Goal: Check status: Check status

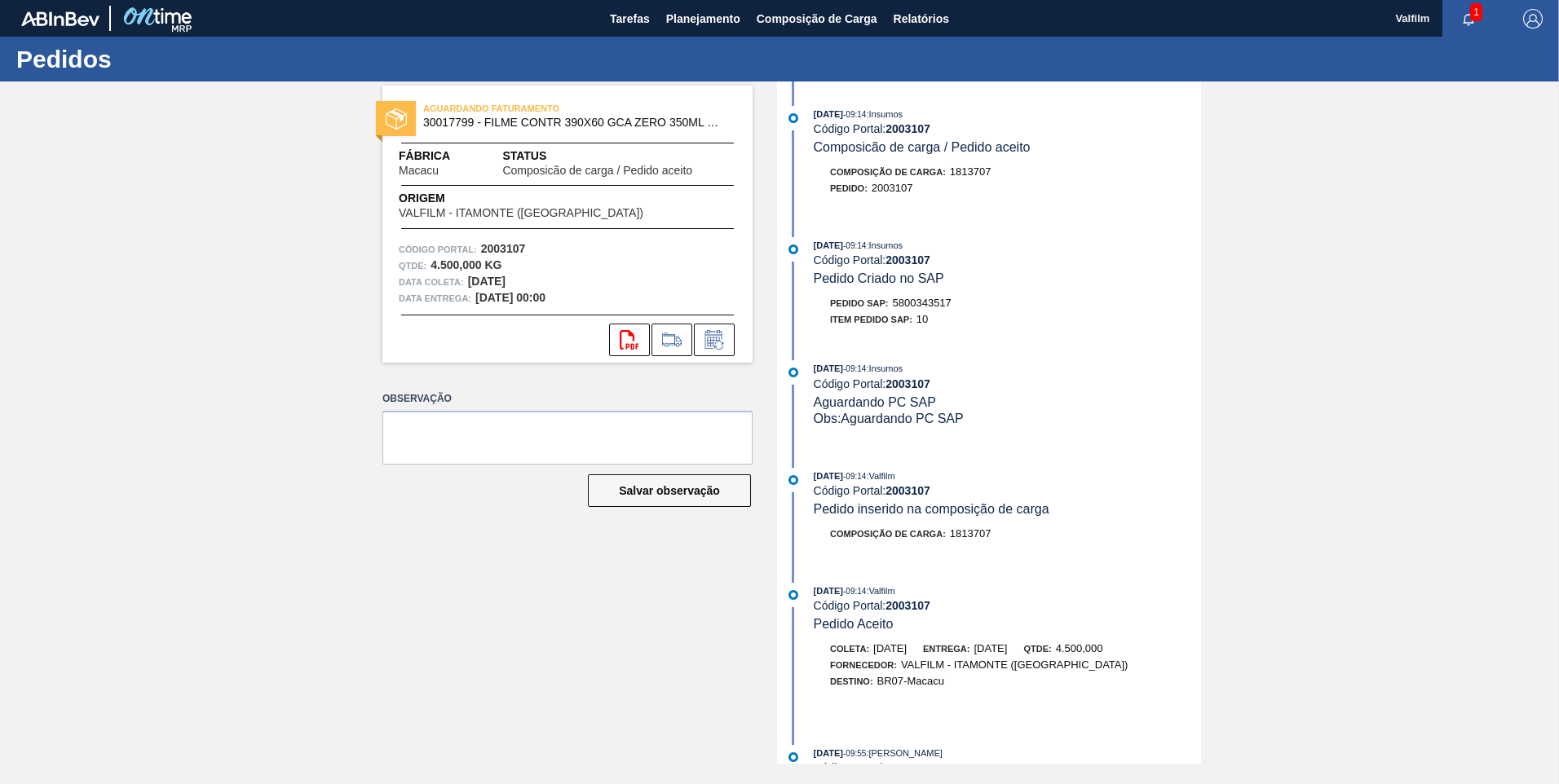
click at [928, 124] on strong "2003107" at bounding box center [909, 129] width 45 height 13
copy strong "2003107"
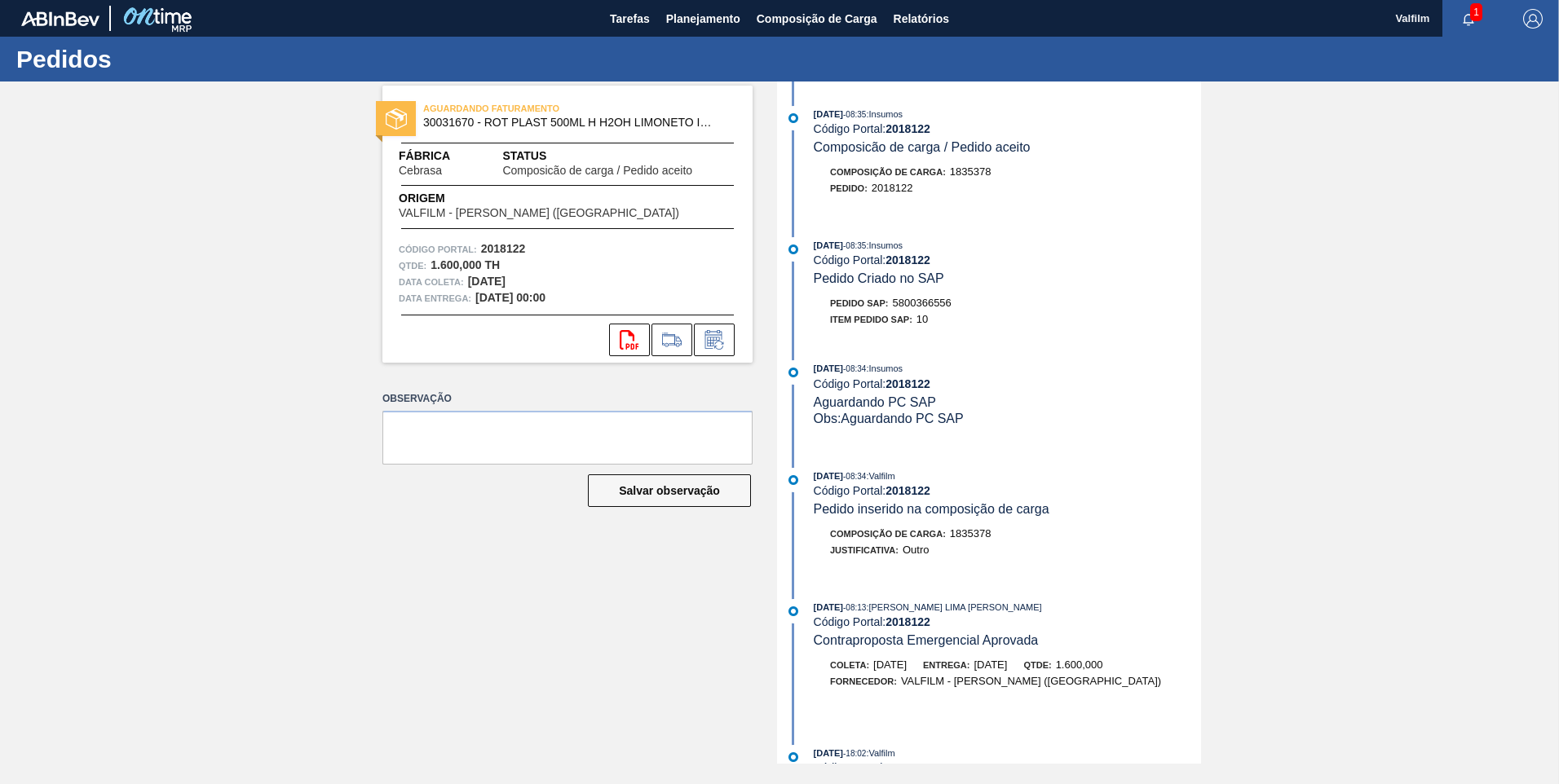
click at [928, 307] on span "5800366556" at bounding box center [922, 302] width 58 height 13
copy span "5800366556"
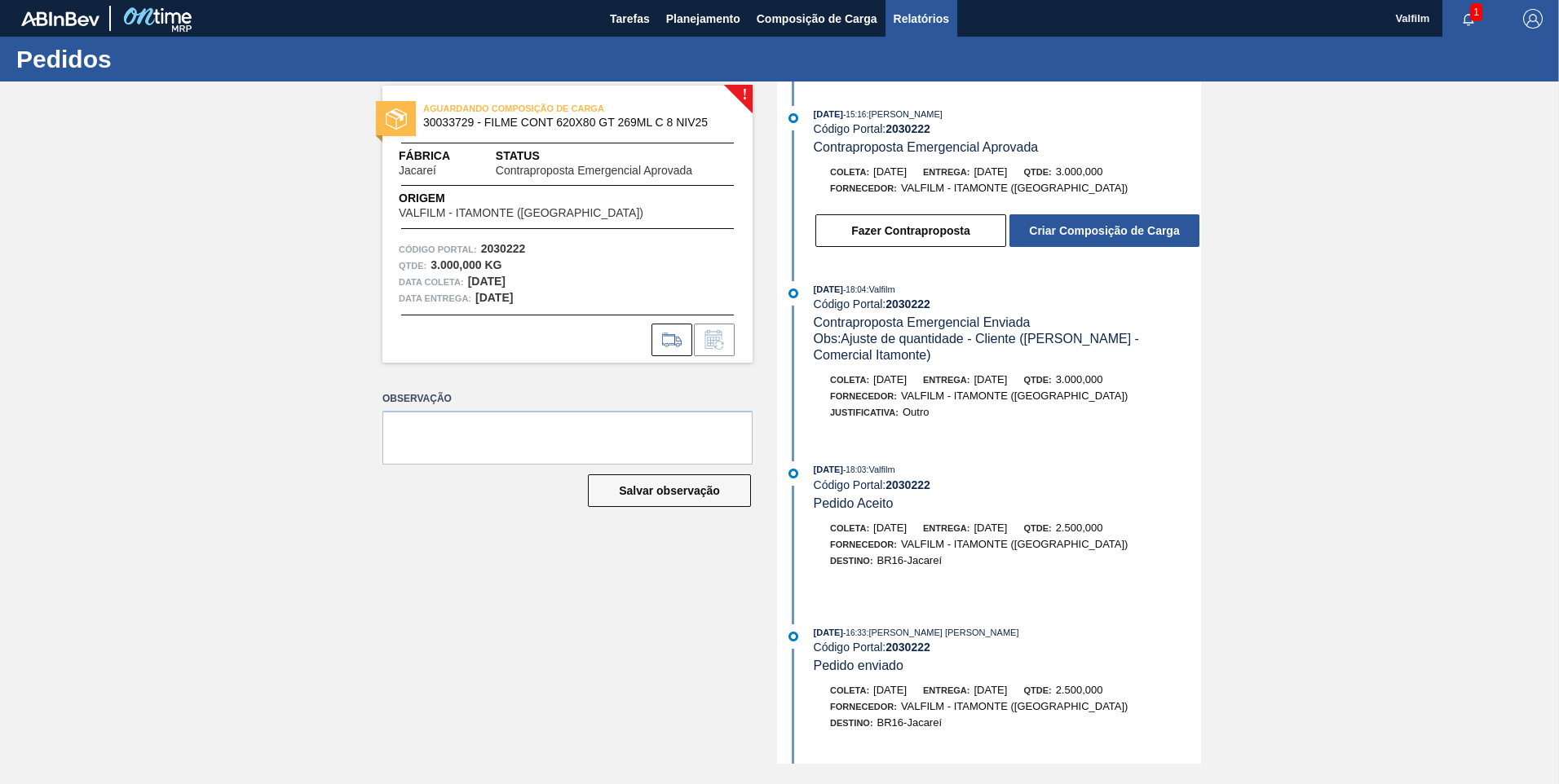
click at [909, 31] on button "Relatórios" at bounding box center [922, 18] width 72 height 37
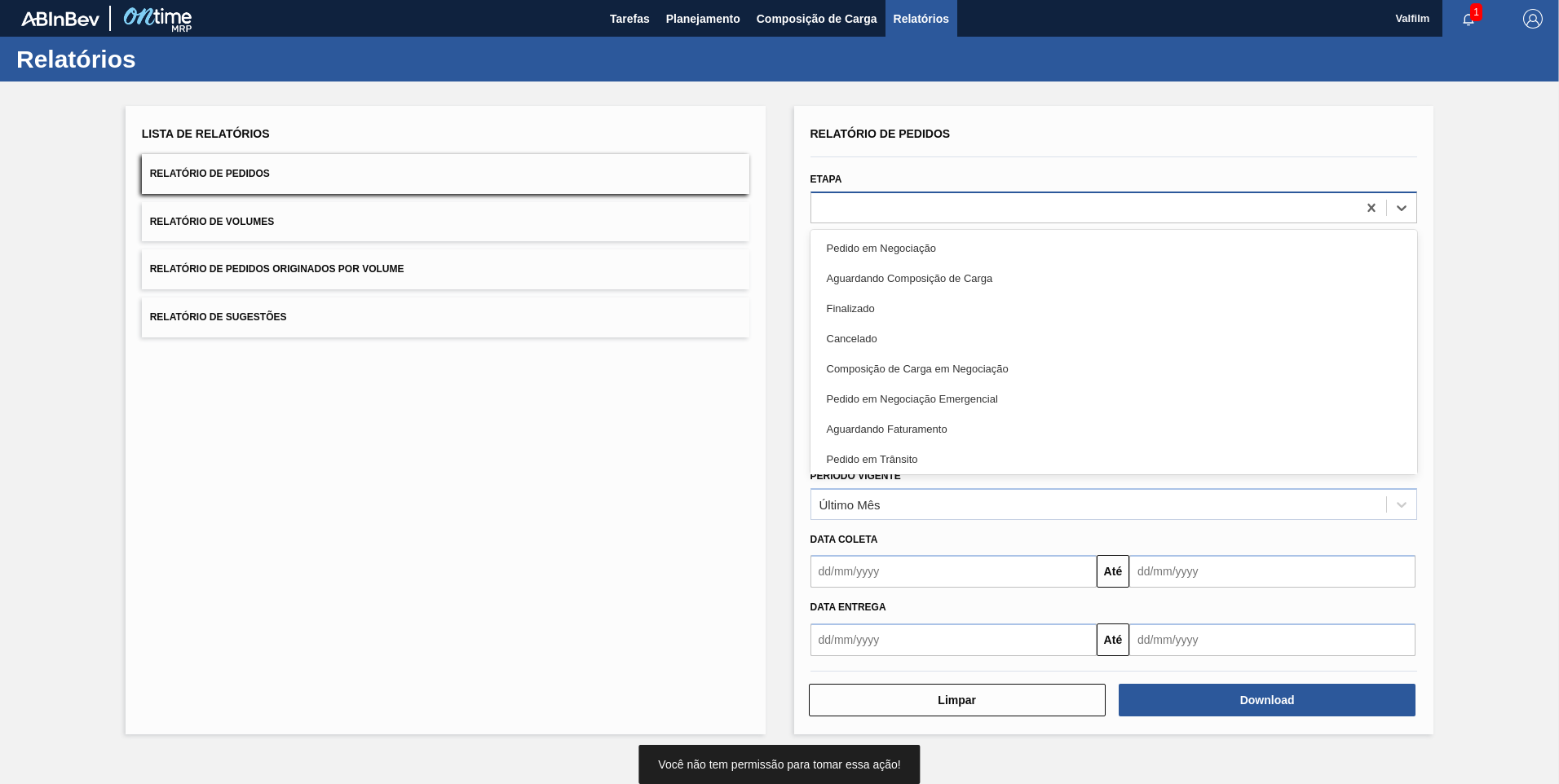
click at [882, 215] on div at bounding box center [1085, 207] width 546 height 23
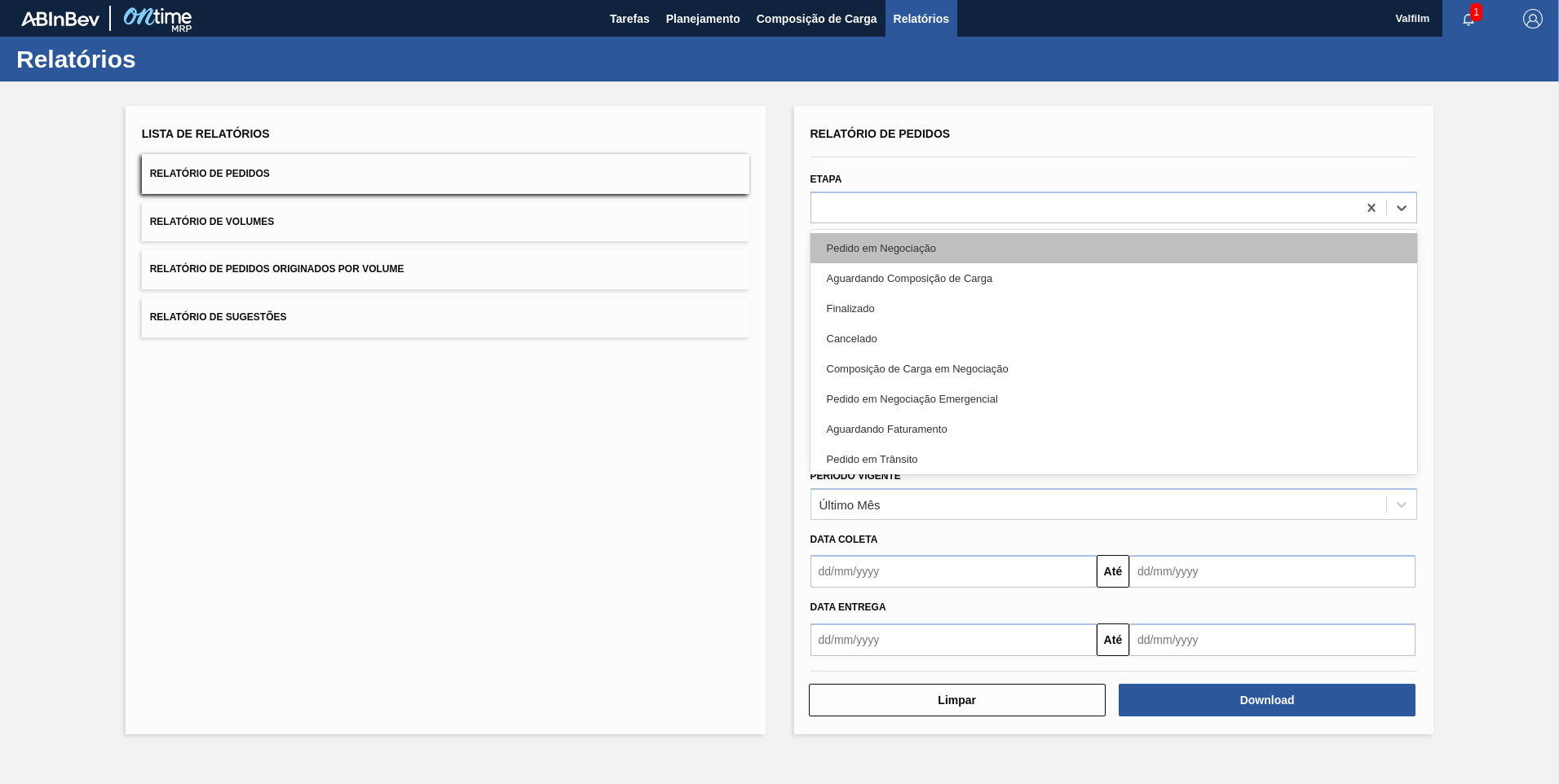
click at [909, 241] on div "Pedido em Negociação" at bounding box center [1115, 248] width 608 height 30
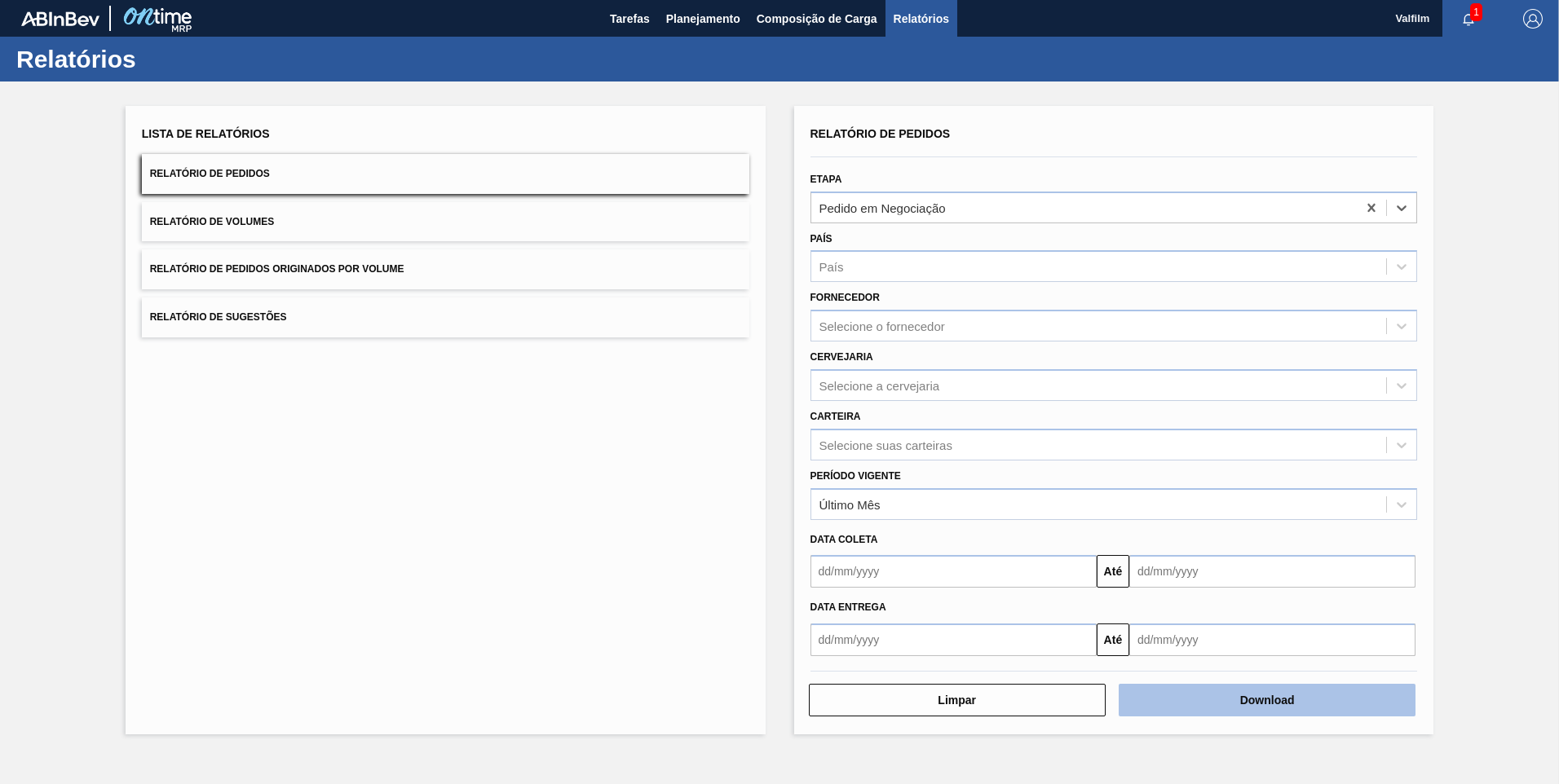
click at [1338, 706] on button "Download" at bounding box center [1267, 700] width 296 height 33
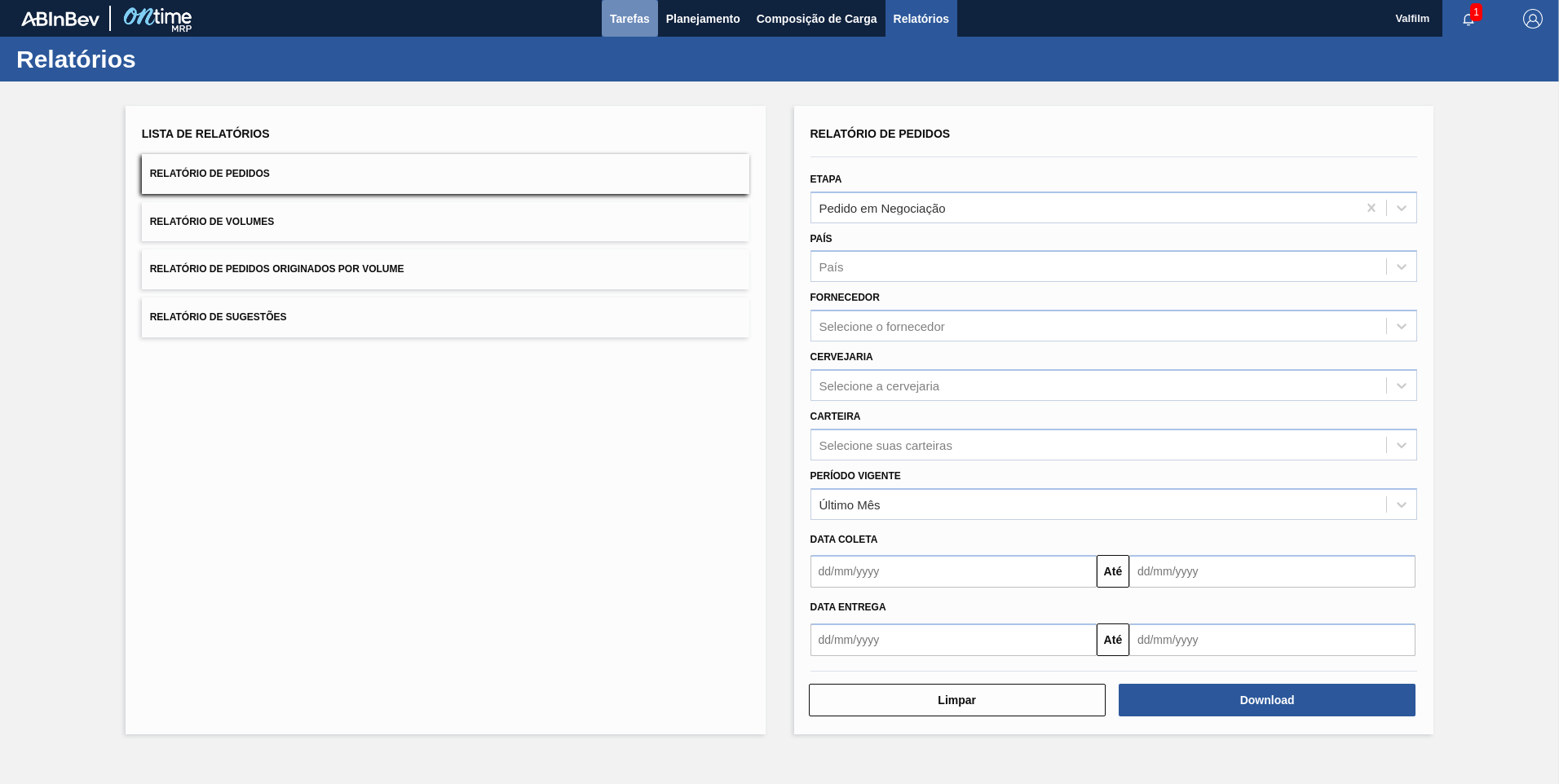
click at [635, 16] on span "Tarefas" at bounding box center [630, 18] width 40 height 19
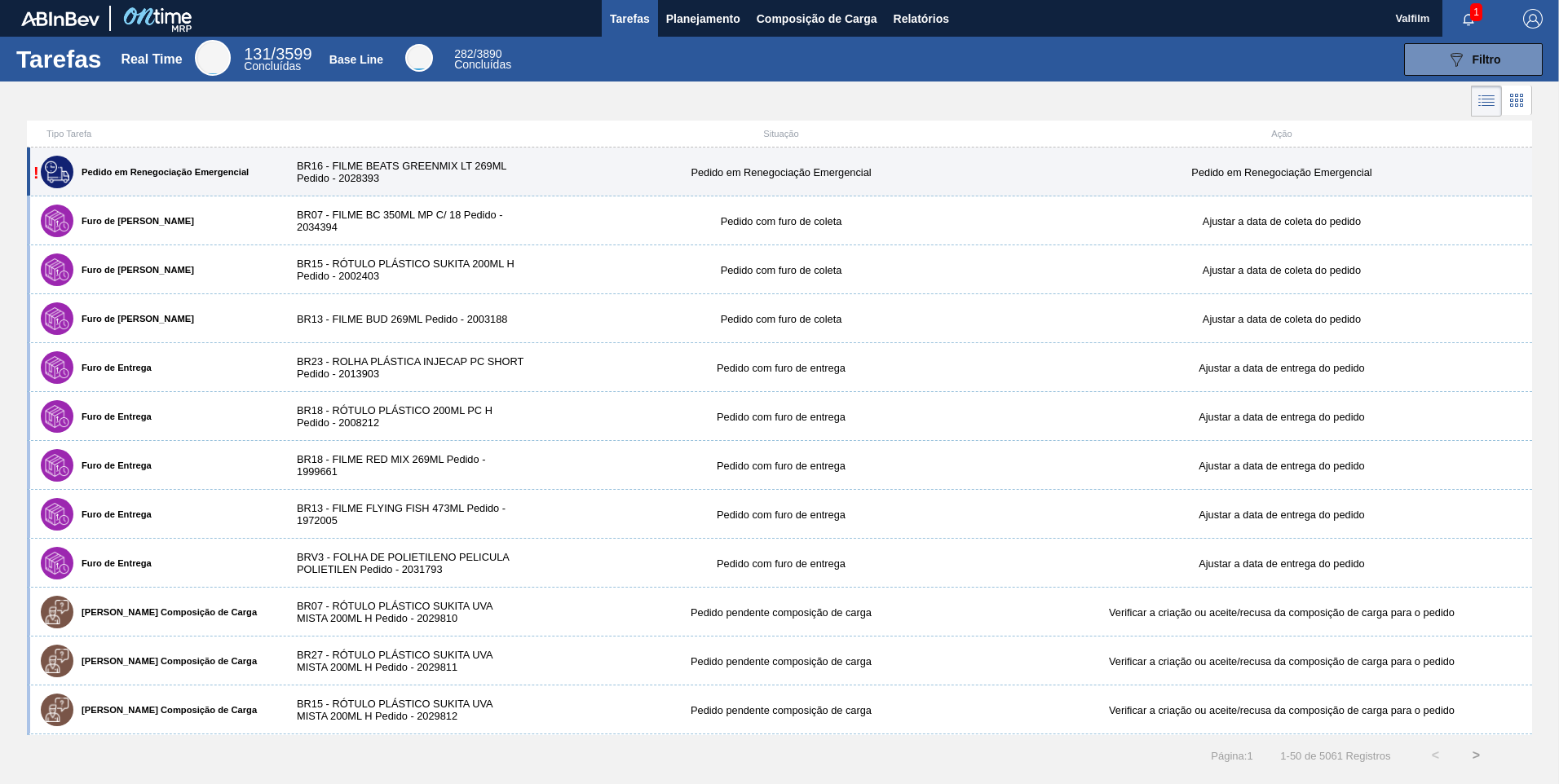
click at [471, 166] on div "BR16 - FILME BEATS GREENMIX LT 269ML Pedido - 2028393" at bounding box center [406, 171] width 251 height 24
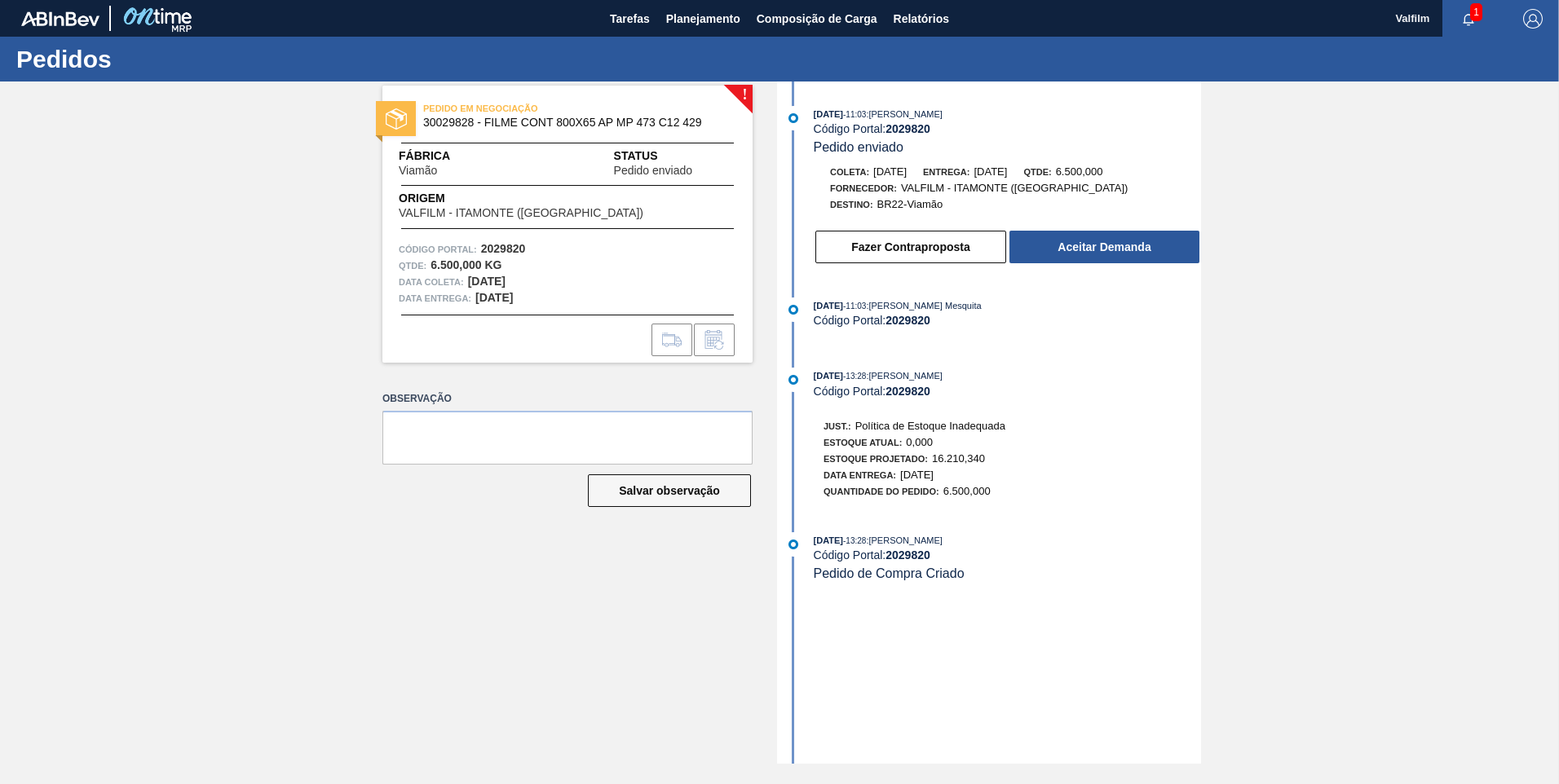
click at [509, 593] on div "! PEDIDO EM NEGOCIAÇÃO 30029828 - FILME CONT 800X65 AP MP 473 C12 429 Fábrica V…" at bounding box center [555, 422] width 395 height 682
